Goal: Navigation & Orientation: Find specific page/section

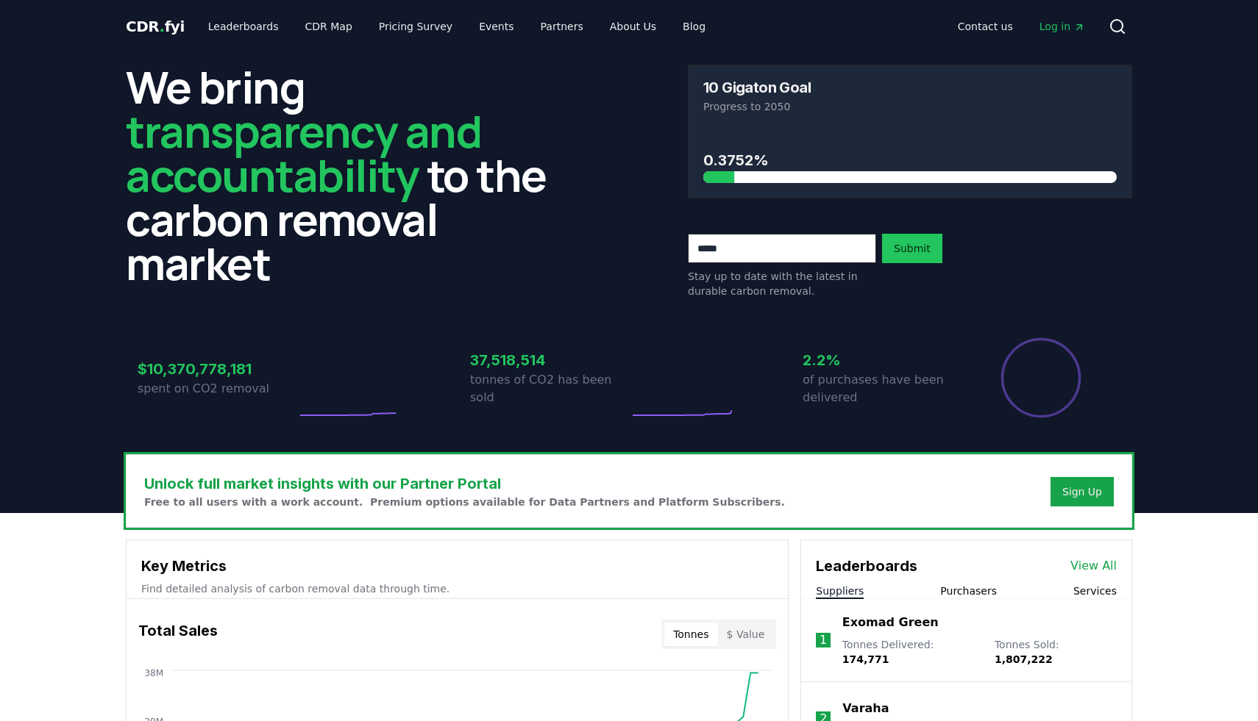
scroll to position [17, 0]
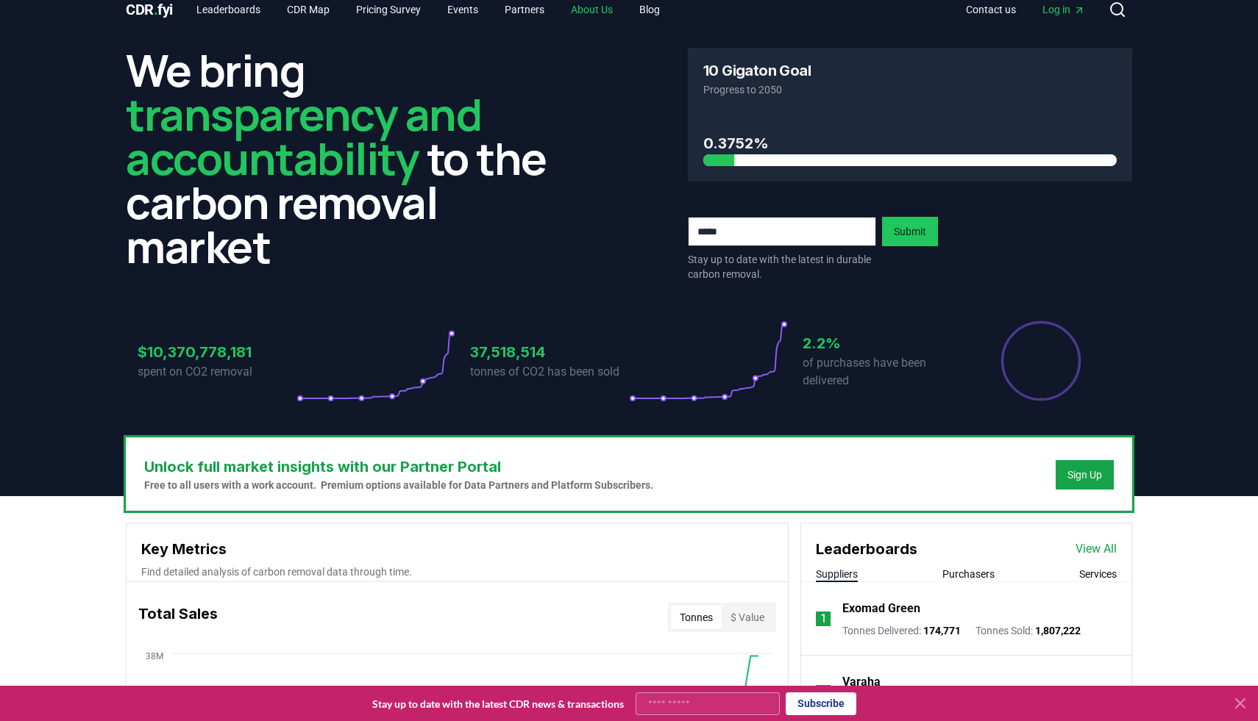
click at [610, 8] on link "About Us" at bounding box center [591, 9] width 65 height 26
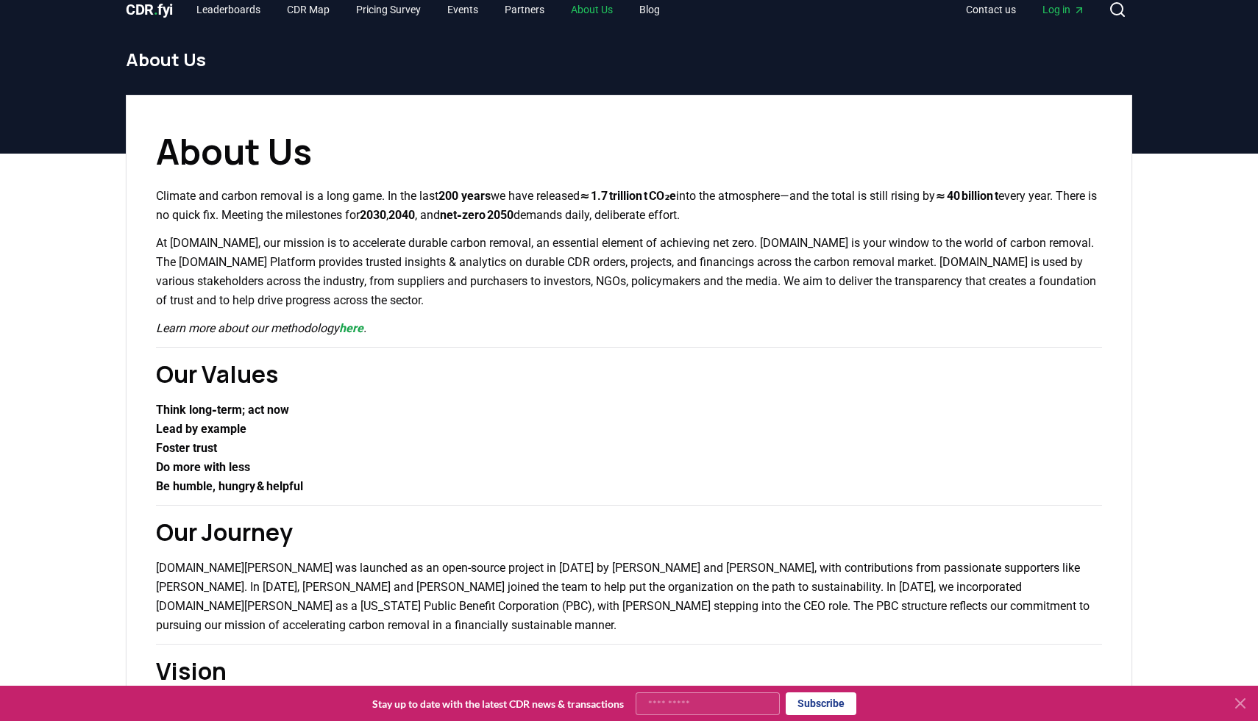
scroll to position [190, 0]
